Goal: Information Seeking & Learning: Learn about a topic

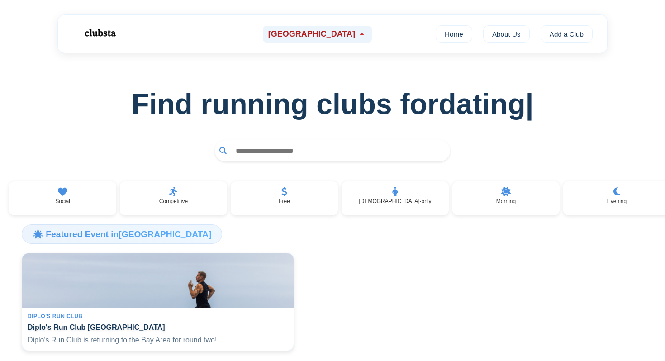
click at [310, 38] on span "[GEOGRAPHIC_DATA]" at bounding box center [311, 33] width 87 height 9
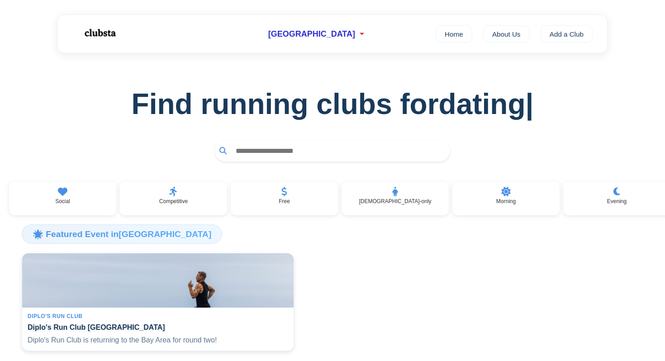
click at [320, 25] on div "[GEOGRAPHIC_DATA] Home About Us Add a Club" at bounding box center [332, 33] width 550 height 39
click at [321, 29] on span "[GEOGRAPHIC_DATA]" at bounding box center [311, 33] width 87 height 9
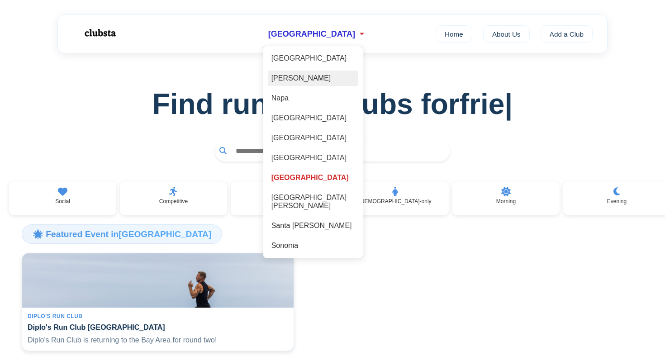
click at [293, 81] on div "[PERSON_NAME]" at bounding box center [313, 78] width 90 height 15
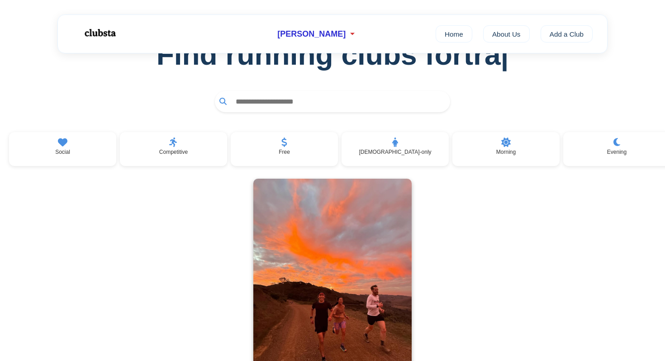
scroll to position [63, 0]
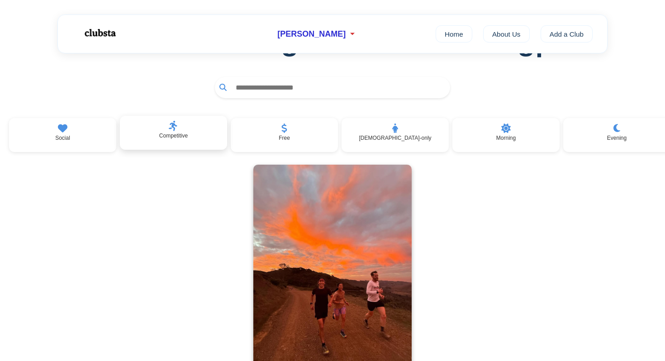
click at [189, 136] on div "Competitive" at bounding box center [173, 133] width 107 height 34
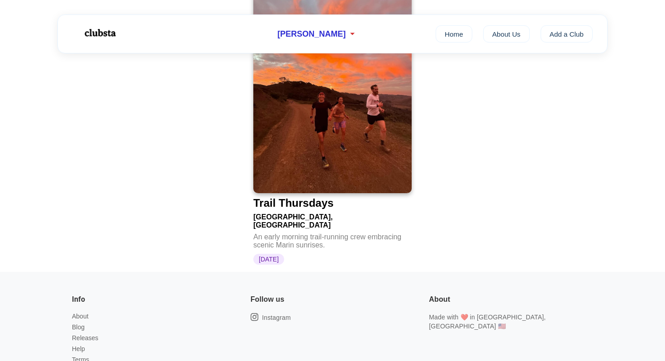
scroll to position [172, 0]
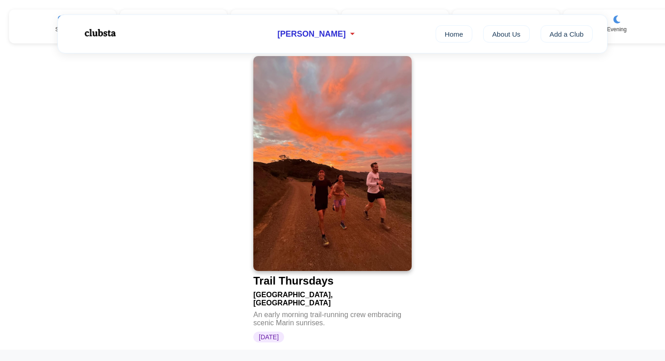
click at [345, 179] on img at bounding box center [332, 163] width 158 height 215
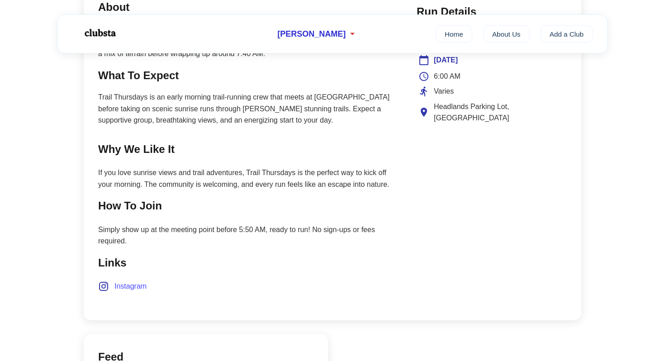
scroll to position [406, 0]
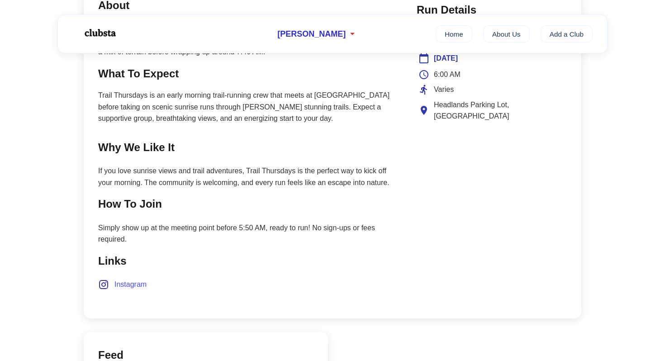
click at [137, 286] on span "Instagram" at bounding box center [130, 285] width 32 height 12
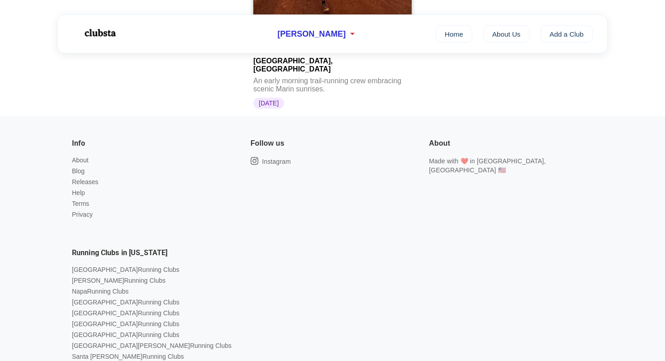
scroll to position [172, 0]
